Goal: Information Seeking & Learning: Learn about a topic

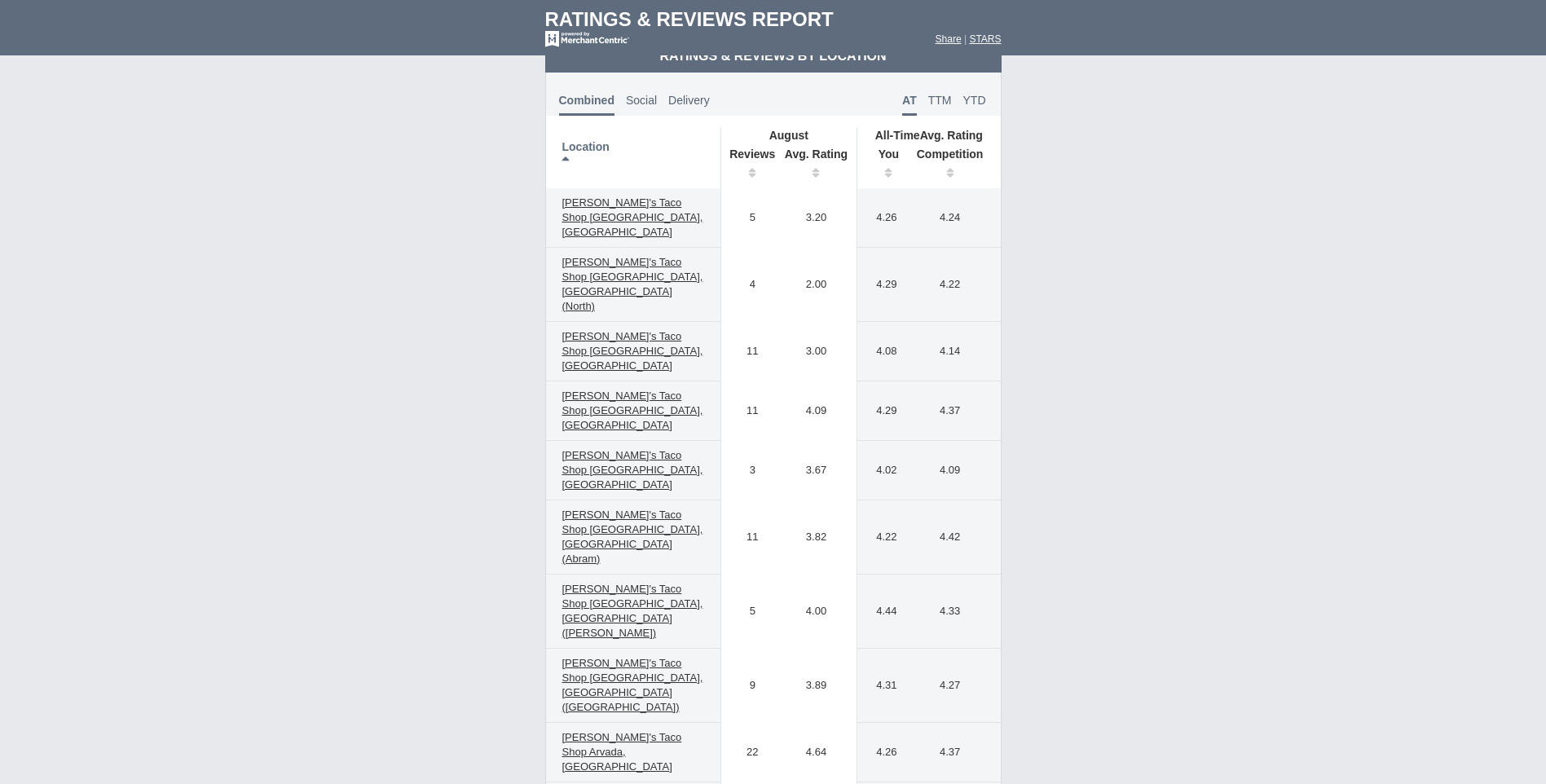
scroll to position [733, 0]
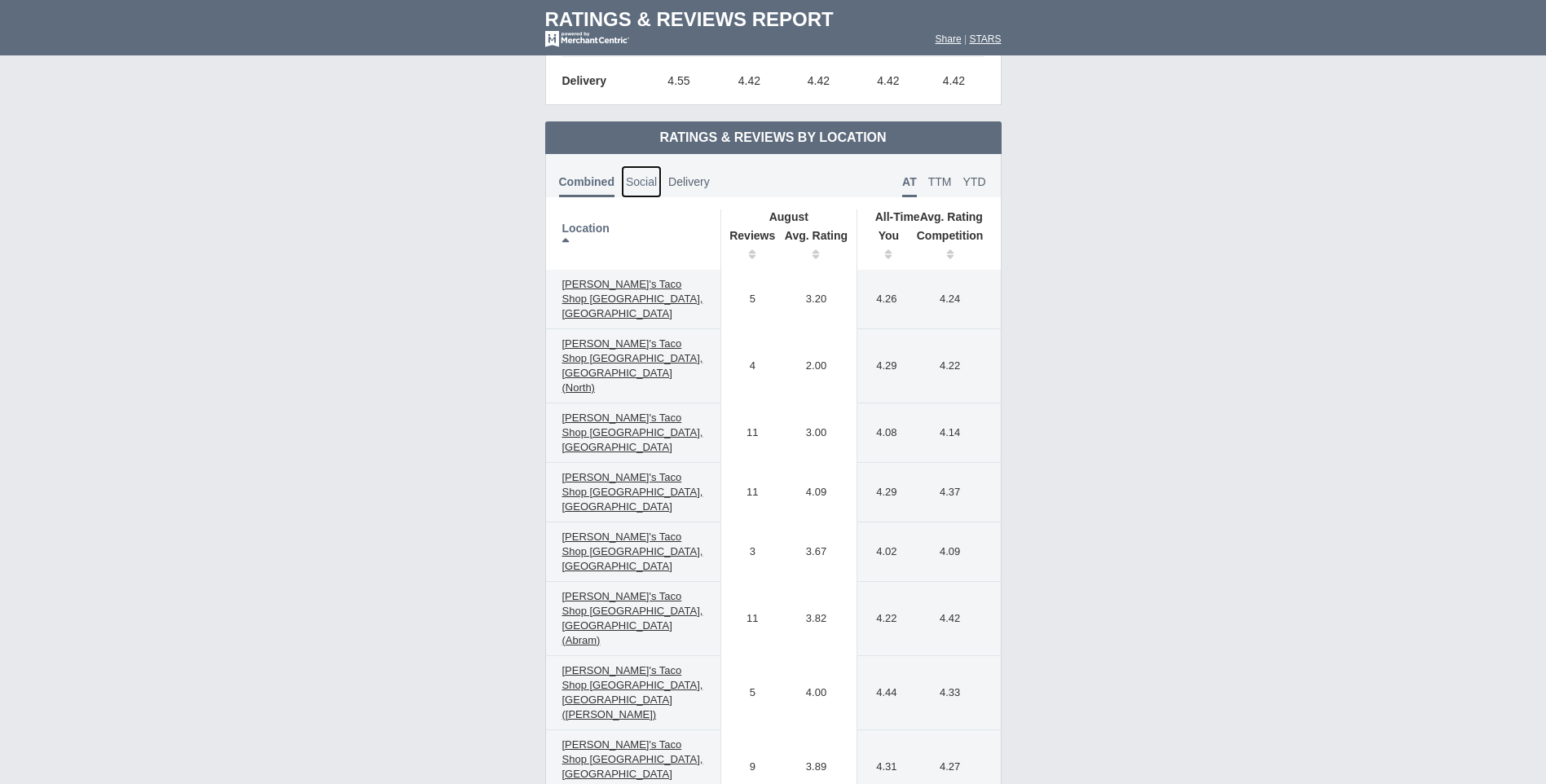
click at [635, 186] on span "Social" at bounding box center [641, 181] width 31 height 13
click at [691, 183] on span "Delivery" at bounding box center [688, 181] width 42 height 13
click at [632, 183] on span "Social" at bounding box center [637, 181] width 31 height 13
click at [582, 183] on span "Combined" at bounding box center [584, 181] width 52 height 13
click at [942, 182] on span "TTM" at bounding box center [940, 181] width 24 height 13
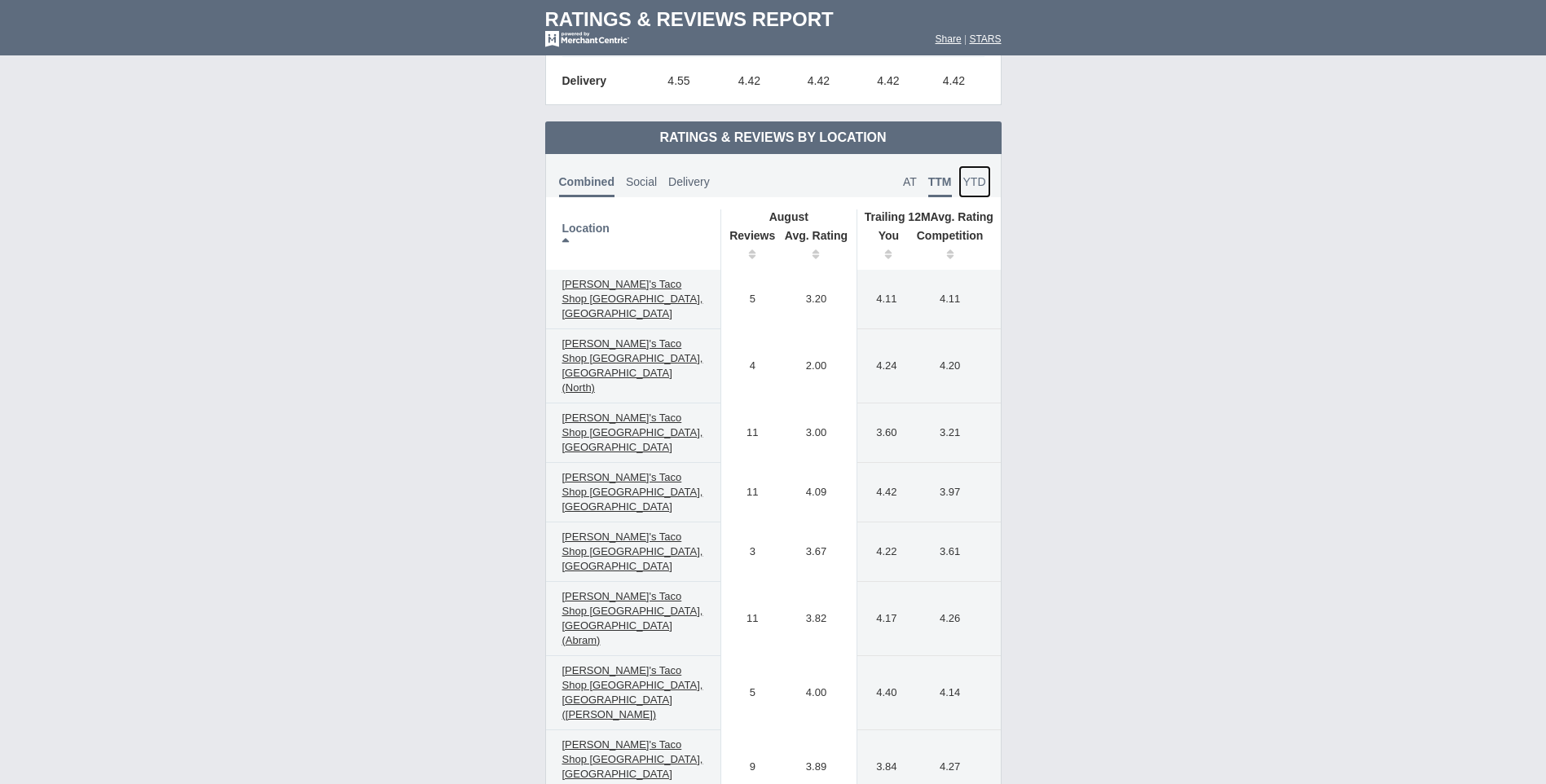
click at [973, 181] on span "YTD" at bounding box center [974, 181] width 23 height 13
click at [906, 183] on span "AT" at bounding box center [910, 181] width 14 height 13
click at [753, 256] on th "Reviews" at bounding box center [748, 247] width 55 height 46
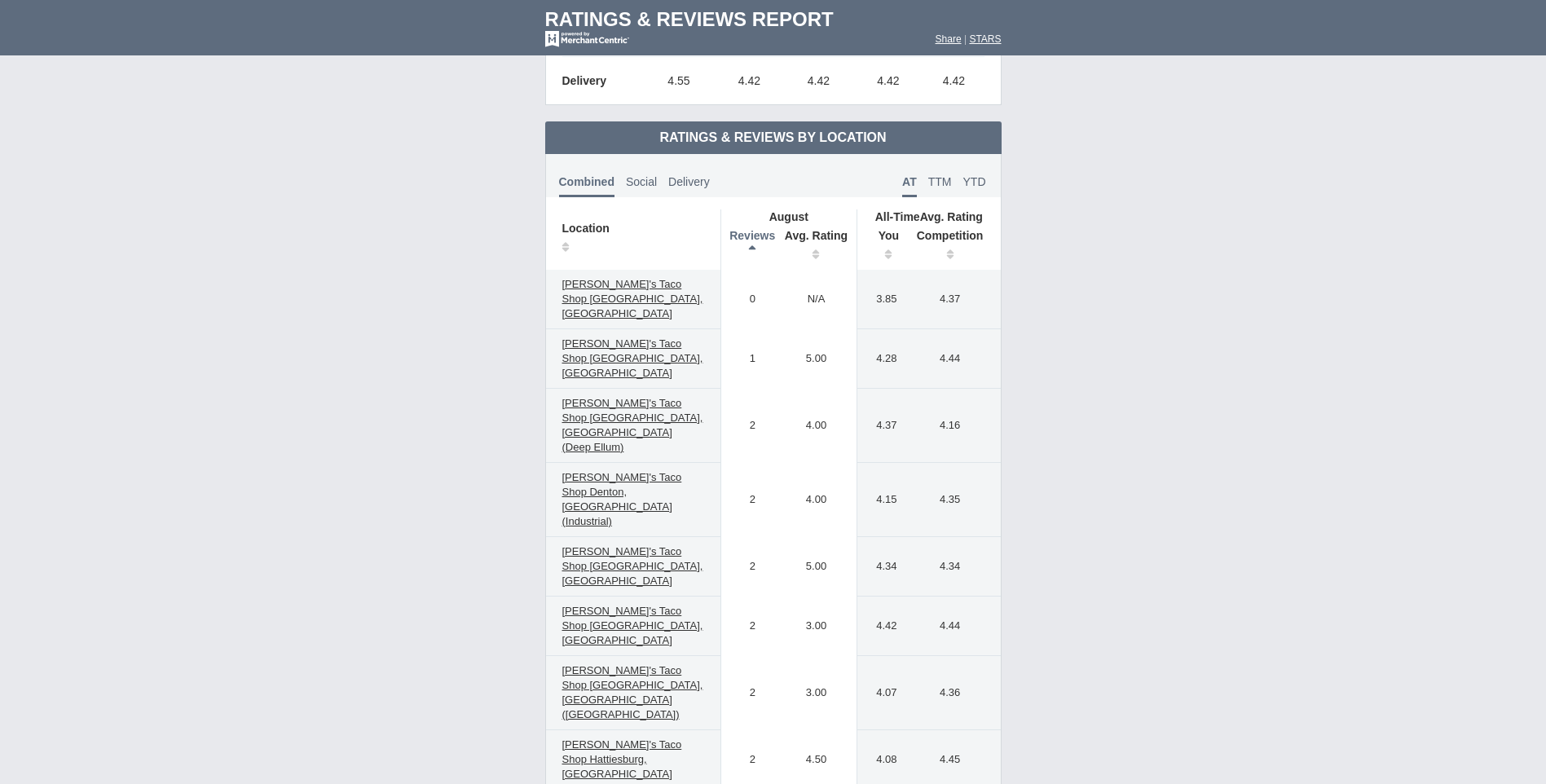
click at [753, 256] on th "Reviews" at bounding box center [748, 247] width 55 height 46
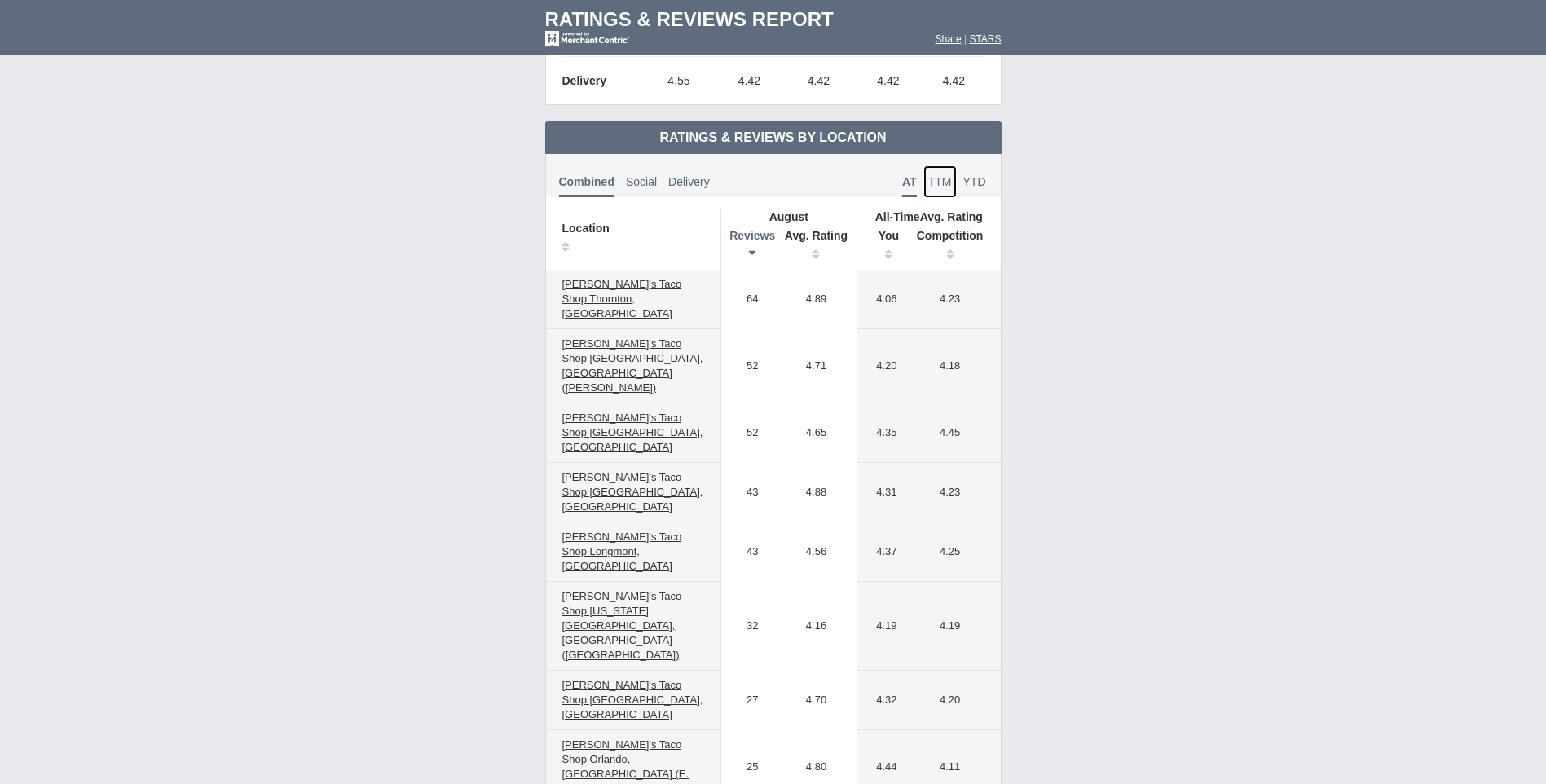
click at [939, 183] on span "TTM" at bounding box center [940, 181] width 24 height 13
click at [904, 189] on link "AT" at bounding box center [910, 182] width 24 height 32
click at [938, 182] on span "TTM" at bounding box center [940, 181] width 24 height 13
click at [904, 186] on span "AT" at bounding box center [910, 181] width 14 height 13
click at [976, 179] on span "YTD" at bounding box center [974, 181] width 23 height 13
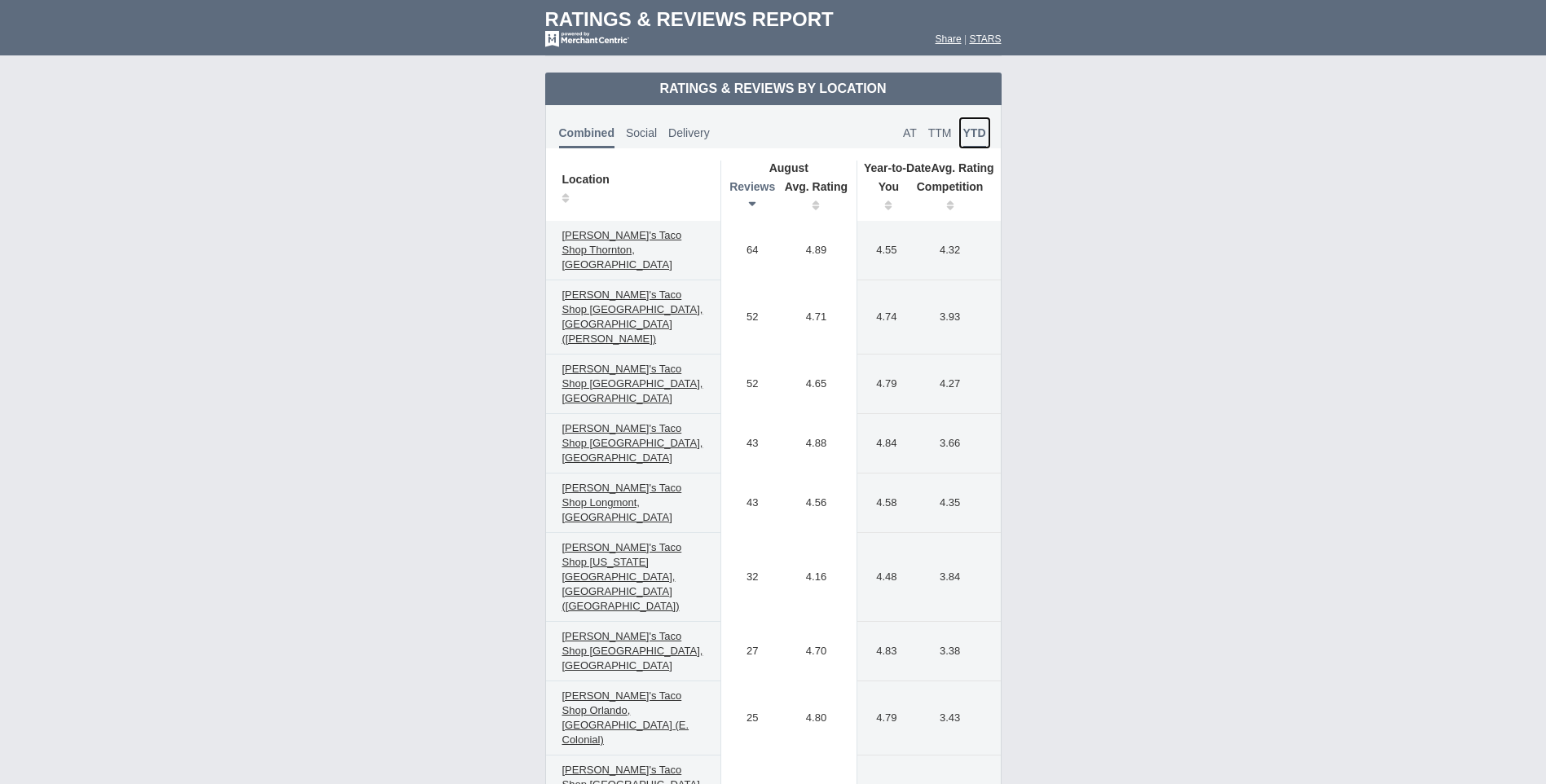
scroll to position [571, 0]
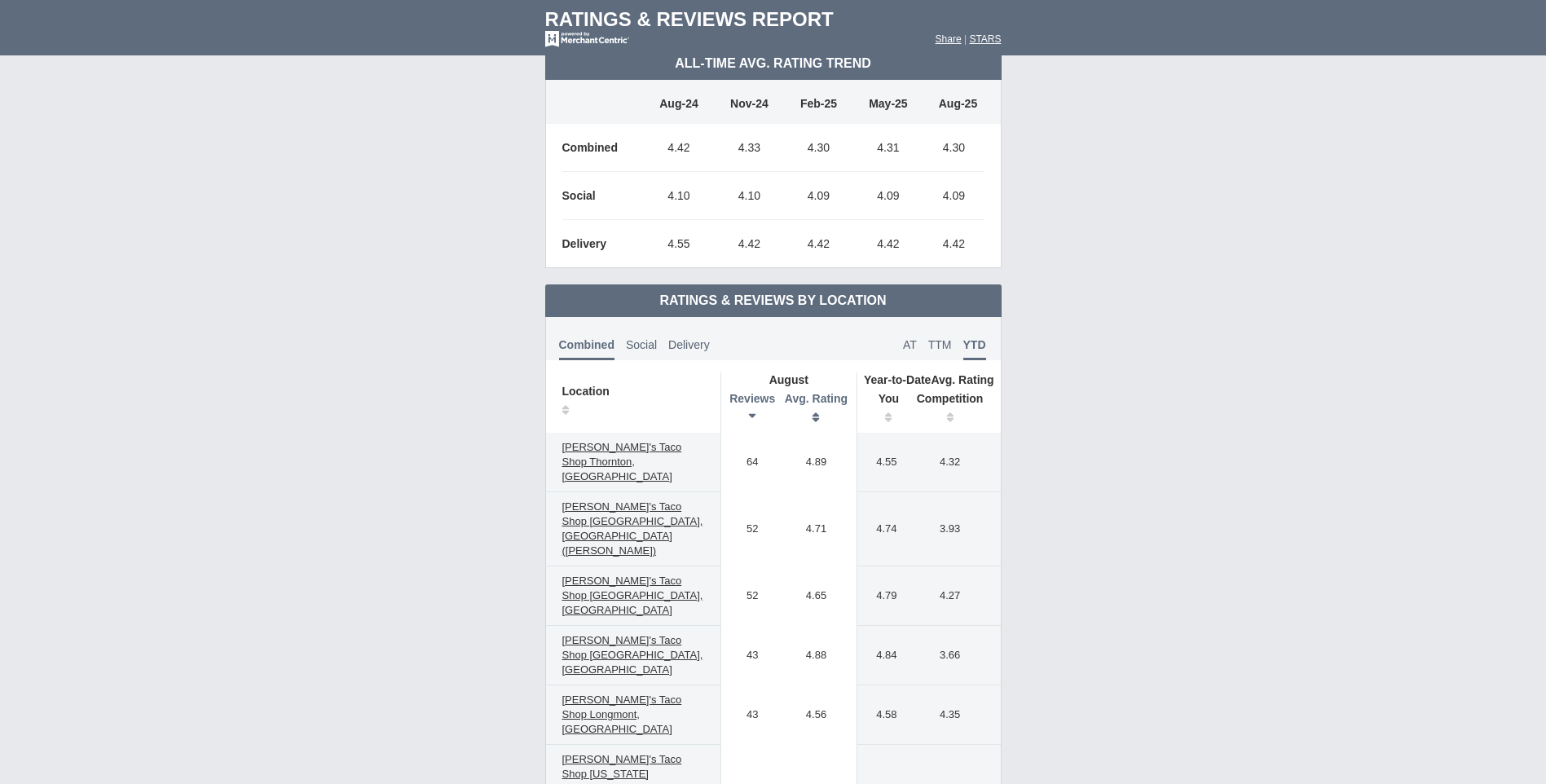
click at [816, 420] on th "Avg. Rating" at bounding box center [816, 410] width 82 height 46
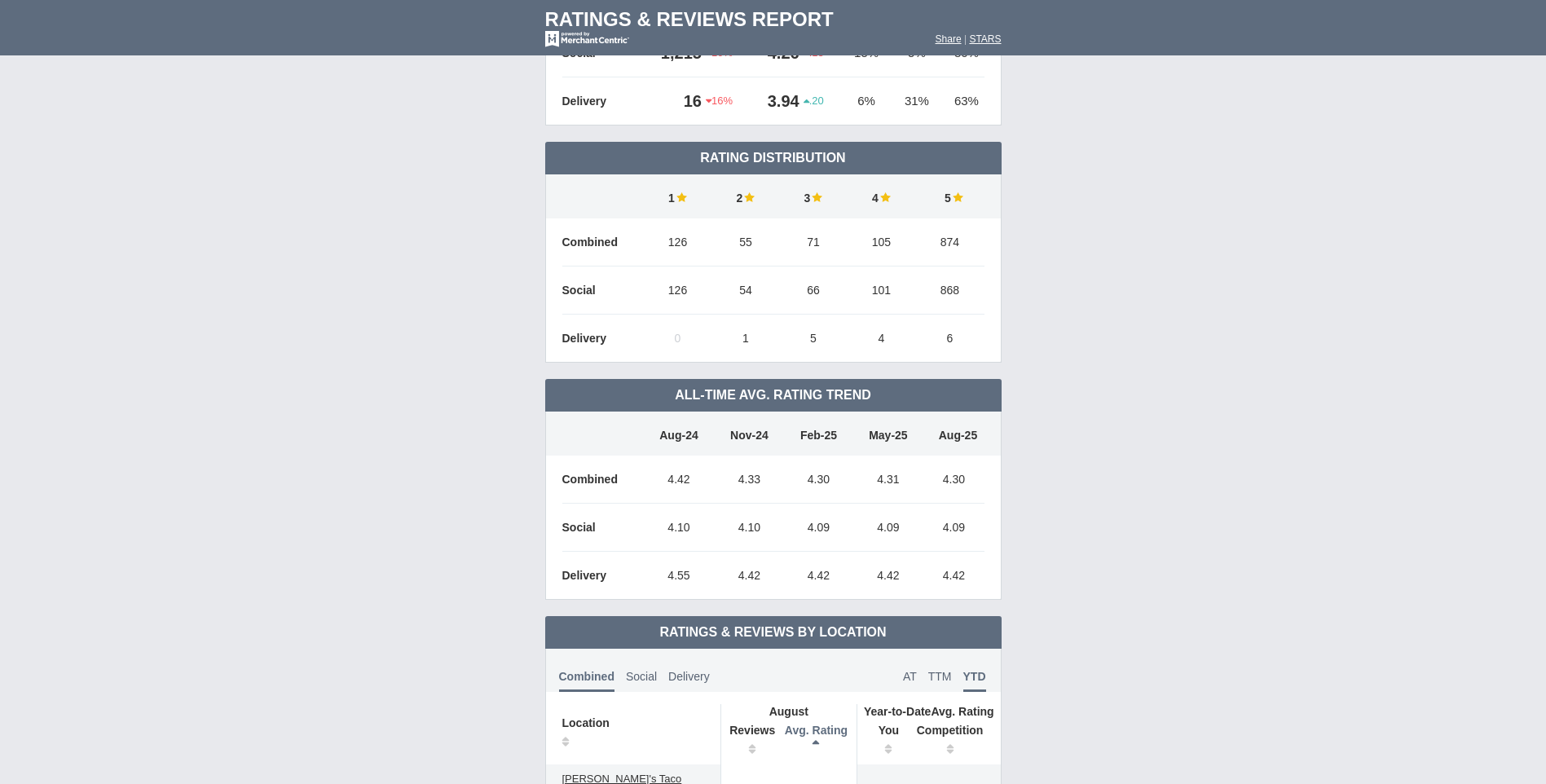
scroll to position [489, 0]
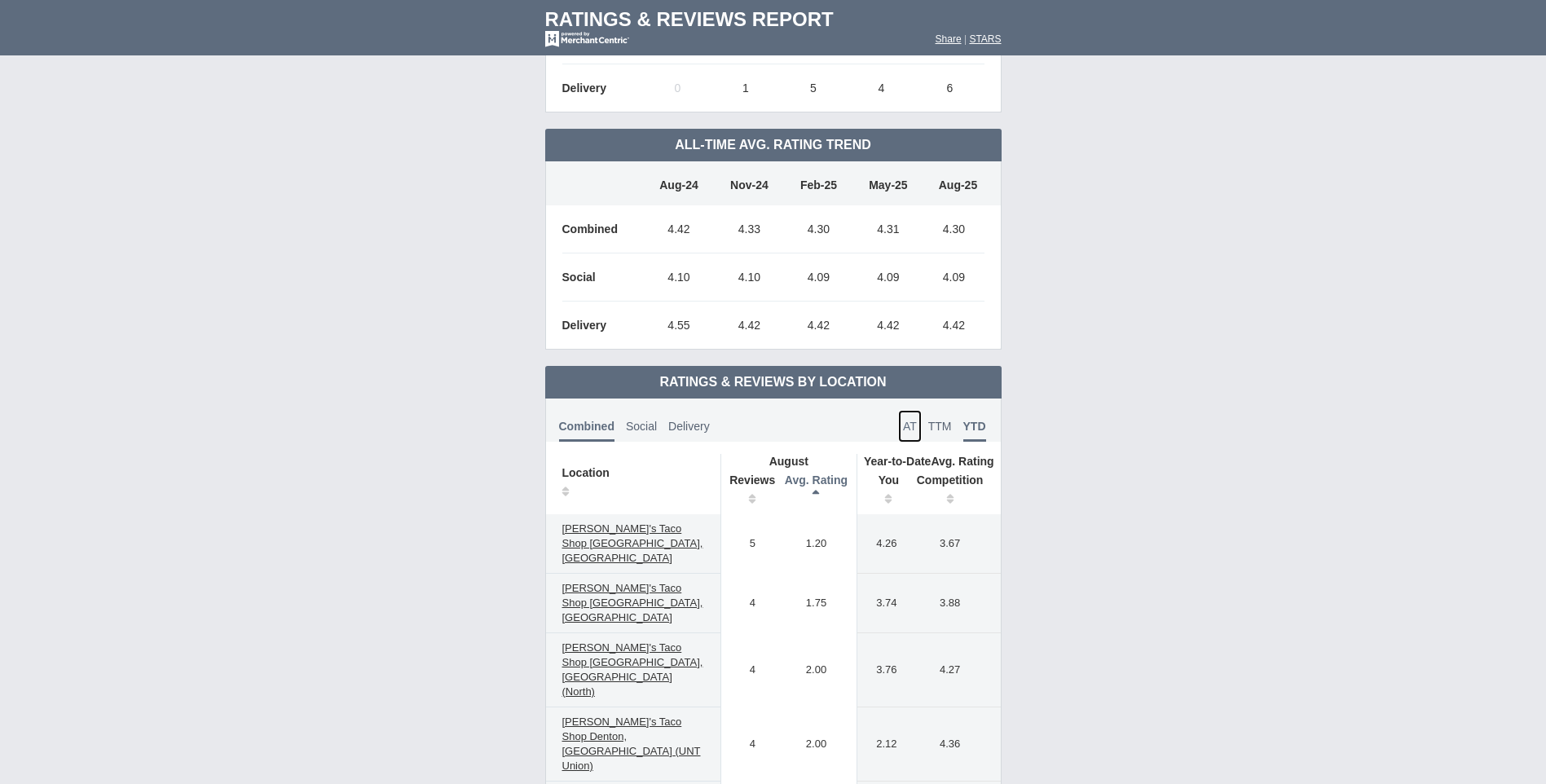
click at [908, 431] on span "AT" at bounding box center [910, 426] width 14 height 13
click at [638, 532] on span "[PERSON_NAME]'s Taco Shop [GEOGRAPHIC_DATA], [GEOGRAPHIC_DATA]" at bounding box center [633, 543] width 141 height 42
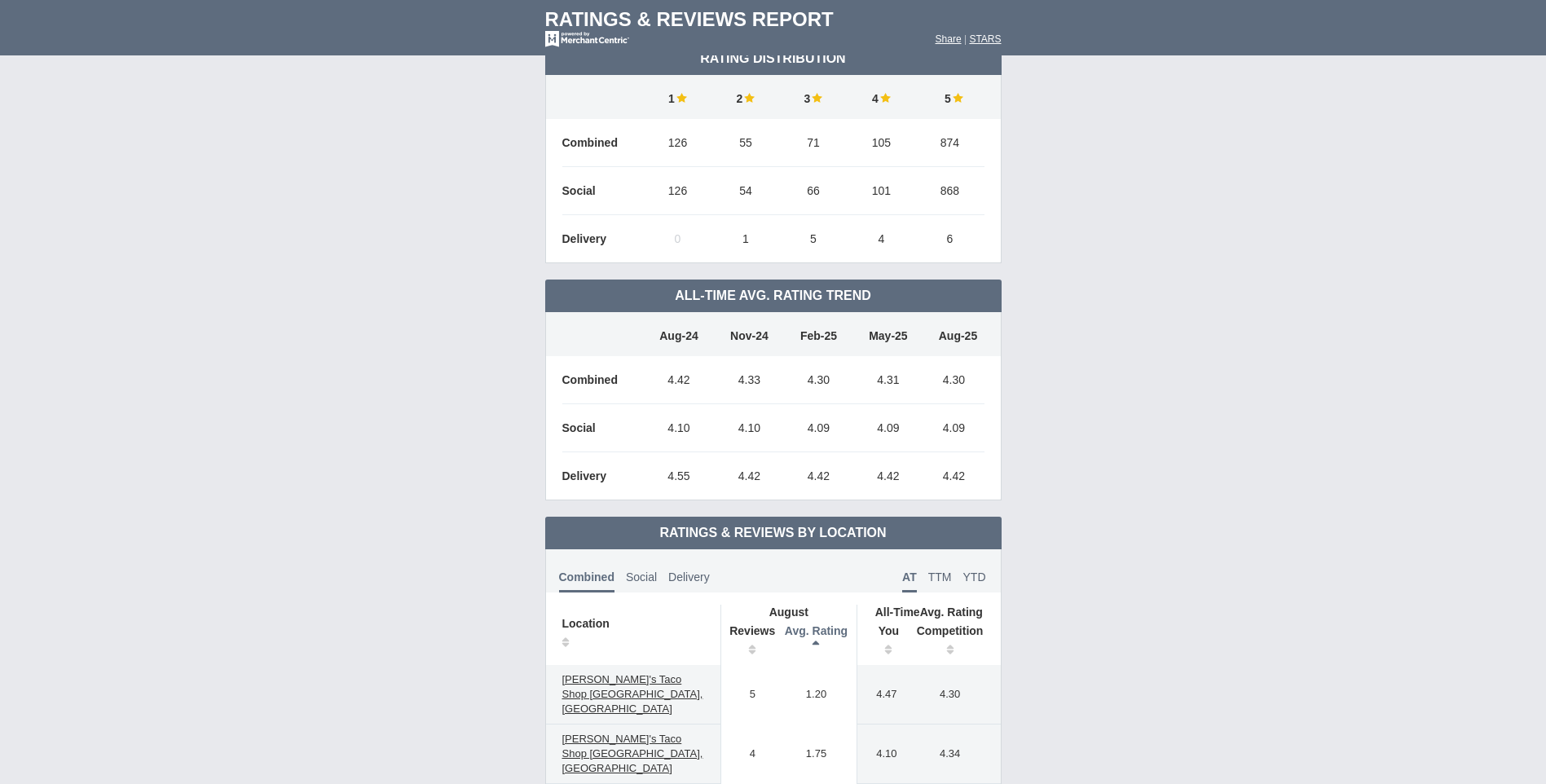
scroll to position [0, 0]
